Goal: Find specific page/section: Find specific page/section

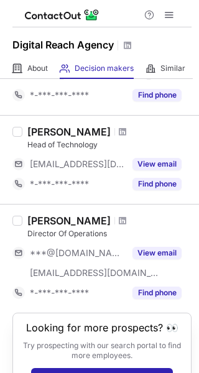
scroll to position [812, 0]
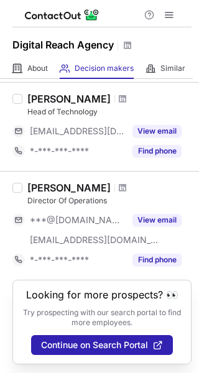
click at [109, 62] on div "Decision makers View Employees" at bounding box center [97, 68] width 74 height 20
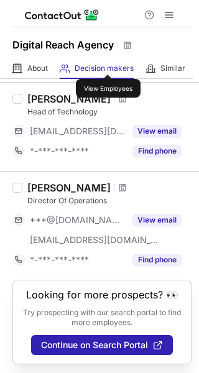
click at [108, 63] on span "Decision makers" at bounding box center [104, 68] width 59 height 10
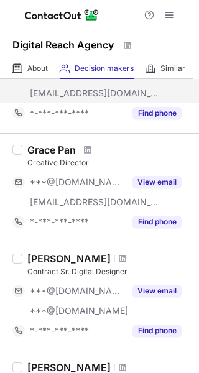
scroll to position [0, 0]
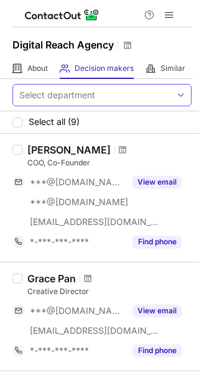
click at [111, 98] on div "Select department" at bounding box center [92, 95] width 158 height 20
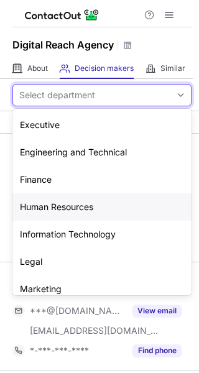
click at [86, 194] on div "Human Resources" at bounding box center [101, 206] width 179 height 27
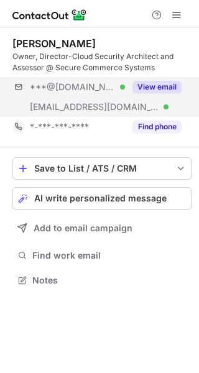
scroll to position [271, 199]
